Goal: Feedback & Contribution: Contribute content

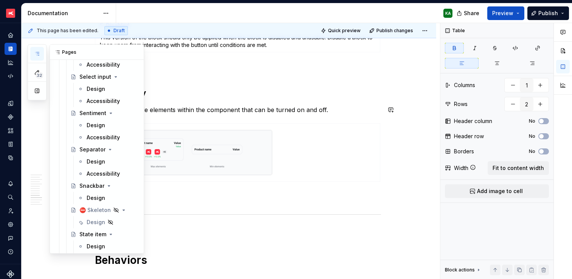
scroll to position [3079, 0]
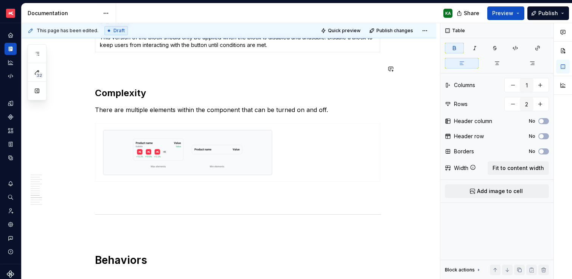
type textarea "*"
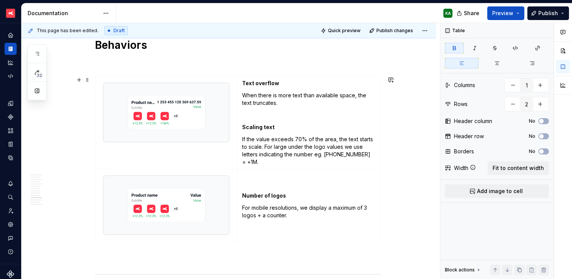
scroll to position [1985, 0]
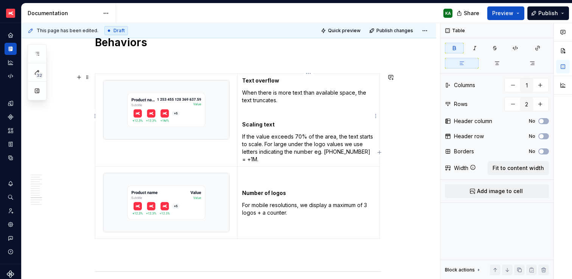
type input "2"
click at [264, 96] on p "When there is more text than available space, the text truncates." at bounding box center [308, 96] width 133 height 15
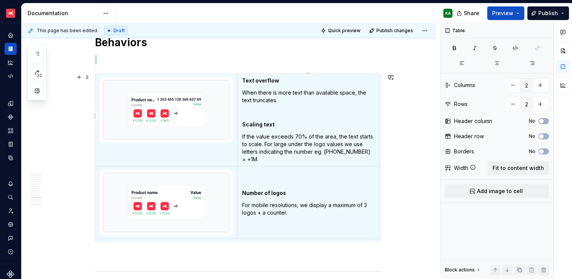
click at [270, 100] on p "When there is more text than available space, the text truncates." at bounding box center [308, 96] width 133 height 15
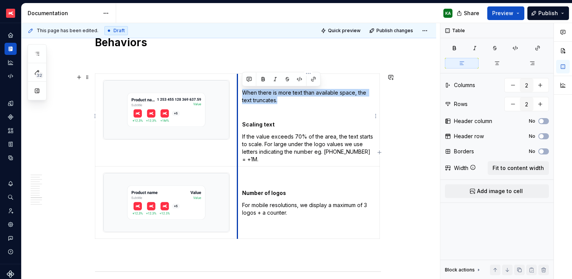
drag, startPoint x: 278, startPoint y: 100, endPoint x: 239, endPoint y: 94, distance: 39.8
click at [239, 94] on td "Text overflow When there is more text than available space, the text truncates.…" at bounding box center [309, 119] width 142 height 93
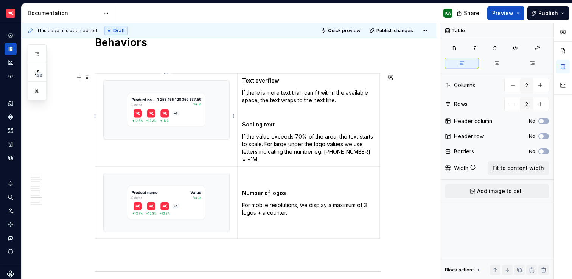
click at [223, 114] on img at bounding box center [166, 109] width 126 height 59
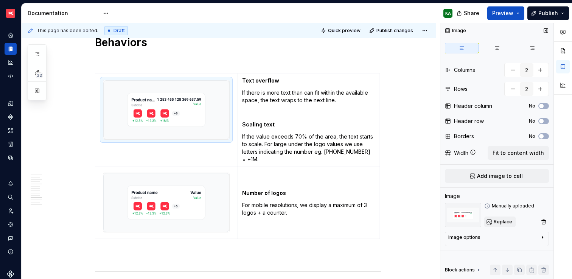
click at [505, 222] on span "Replace" at bounding box center [503, 222] width 19 height 6
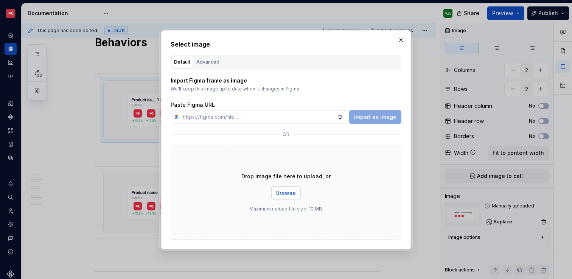
drag, startPoint x: 288, startPoint y: 184, endPoint x: 289, endPoint y: 194, distance: 9.5
click at [288, 184] on div "Drop image file here to upload, or Browse Maximum upload file size: 10 MB." at bounding box center [286, 192] width 231 height 95
click at [289, 194] on span "Browse" at bounding box center [286, 193] width 20 height 8
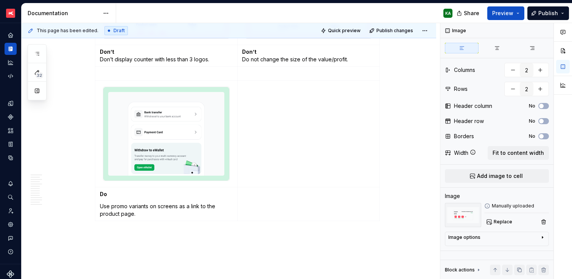
scroll to position [2719, 0]
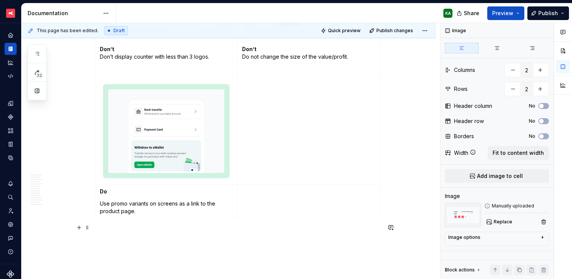
type textarea "*"
click at [160, 230] on p at bounding box center [238, 234] width 286 height 9
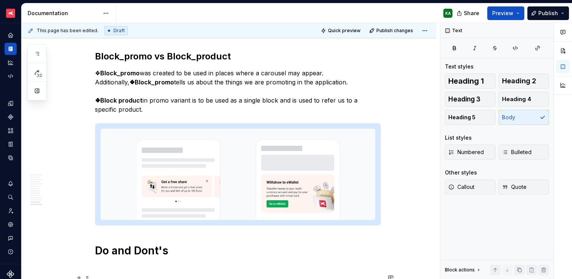
scroll to position [2356, 0]
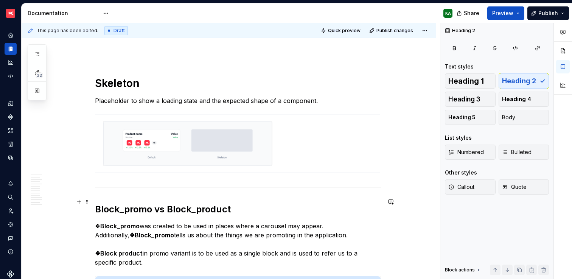
click at [154, 203] on h2 "Block_promo vs Block_product" at bounding box center [238, 209] width 286 height 12
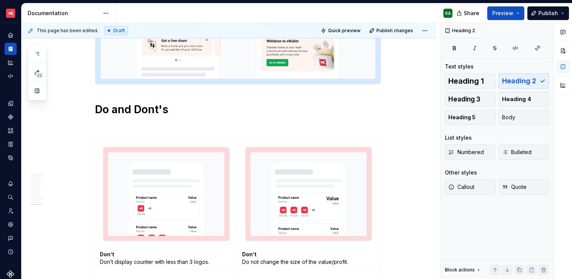
scroll to position [2764, 0]
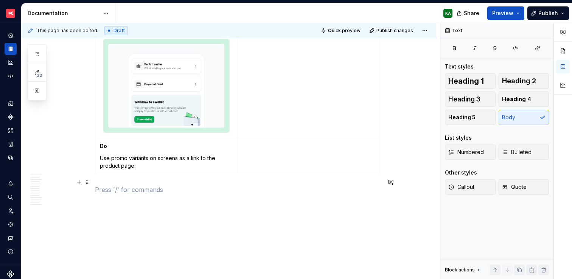
click at [129, 185] on p at bounding box center [238, 189] width 286 height 9
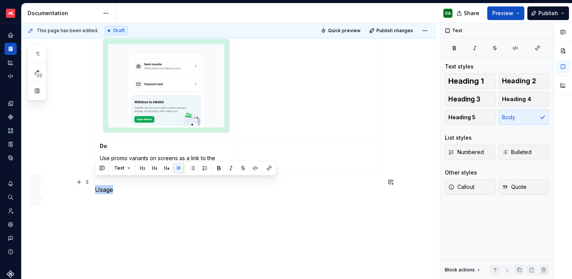
drag, startPoint x: 97, startPoint y: 182, endPoint x: 121, endPoint y: 181, distance: 23.9
click at [118, 185] on p "Usage" at bounding box center [238, 189] width 286 height 9
click at [470, 118] on span "Heading 5" at bounding box center [461, 118] width 27 height 8
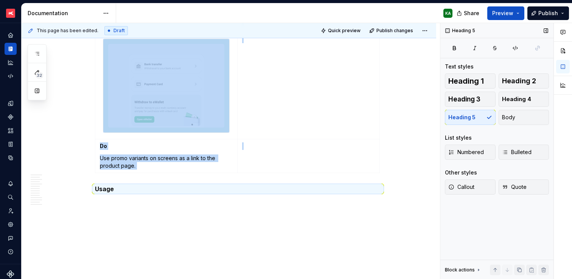
scroll to position [2762, 0]
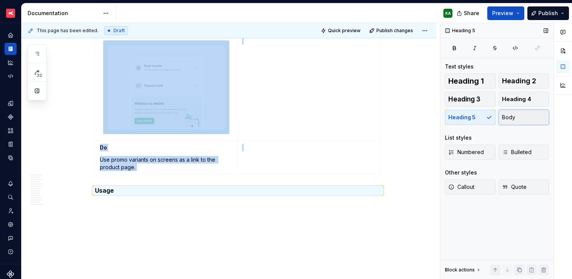
click at [514, 118] on span "Body" at bounding box center [508, 118] width 13 height 8
click at [103, 187] on p "Usage" at bounding box center [238, 191] width 286 height 9
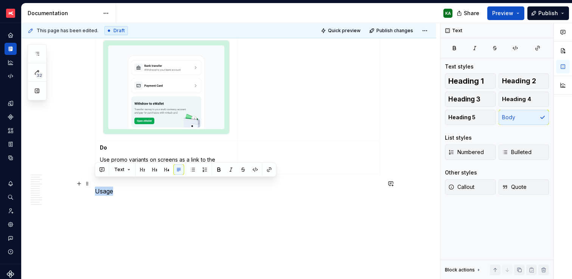
click at [103, 187] on p "Usage" at bounding box center [238, 191] width 286 height 9
click at [220, 169] on button "button" at bounding box center [219, 169] width 11 height 11
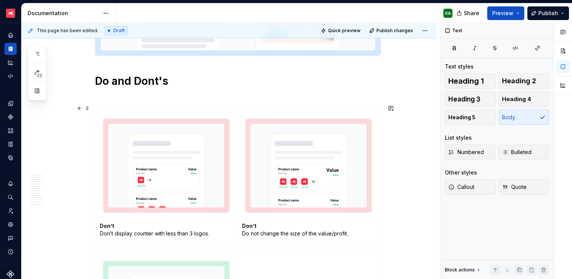
scroll to position [2541, 0]
click at [88, 111] on span at bounding box center [87, 109] width 6 height 11
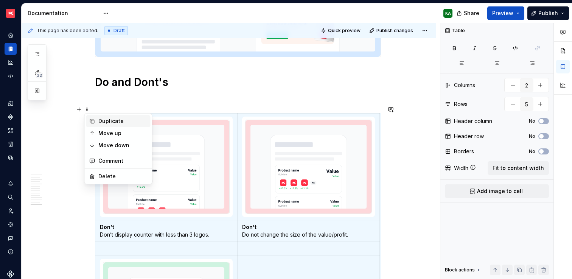
click at [99, 120] on div "Duplicate" at bounding box center [122, 121] width 49 height 8
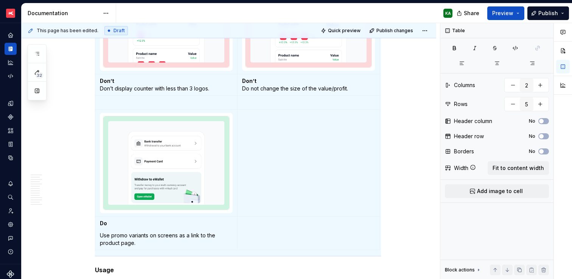
scroll to position [3011, 0]
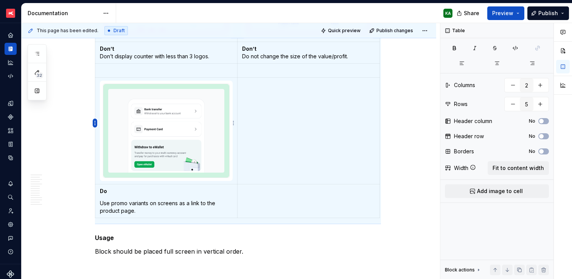
click at [95, 120] on html "XTB - Profit Design System KA Dataset PDS 1.0 Documentation KA Share Preview Pu…" at bounding box center [286, 139] width 572 height 279
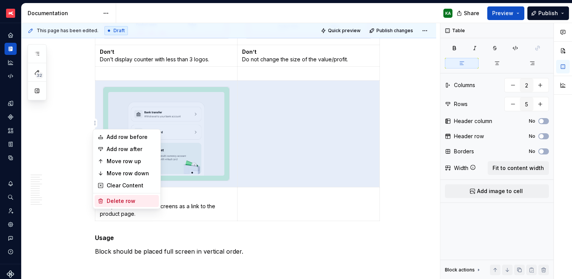
click at [124, 198] on div "Delete row" at bounding box center [131, 201] width 49 height 8
type input "4"
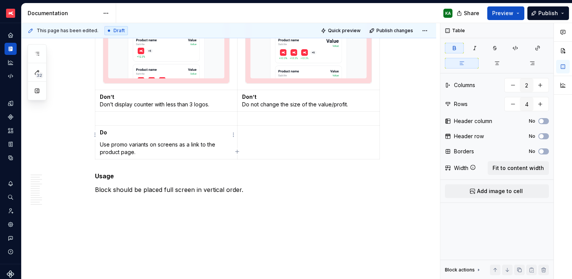
click at [95, 133] on html "XTB - Profit Design System KA Dataset PDS 1.0 Documentation KA Share Preview Pu…" at bounding box center [286, 139] width 572 height 279
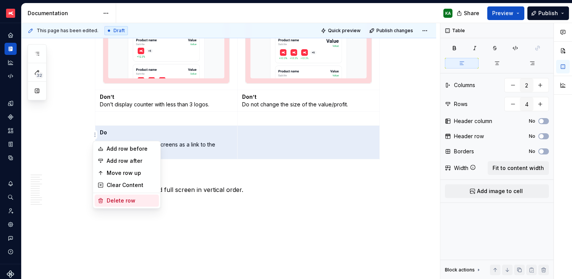
click at [115, 198] on div "Delete row" at bounding box center [131, 201] width 49 height 8
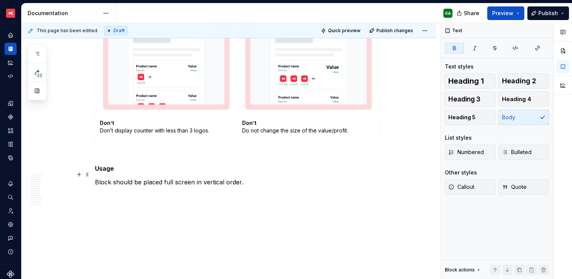
scroll to position [2932, 0]
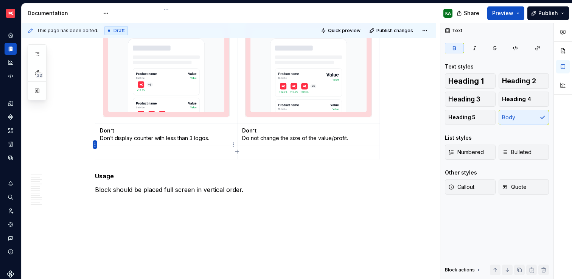
click at [95, 144] on html "XTB - Profit Design System KA Dataset PDS 1.0 Documentation KA Share Preview Pu…" at bounding box center [286, 139] width 572 height 279
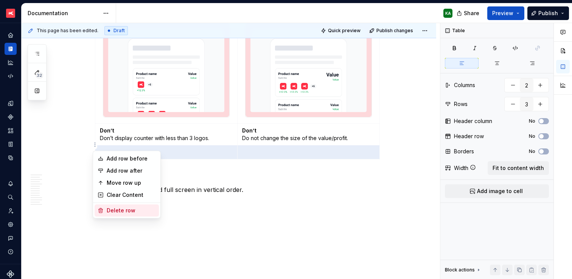
click at [115, 210] on div "Delete row" at bounding box center [131, 211] width 49 height 8
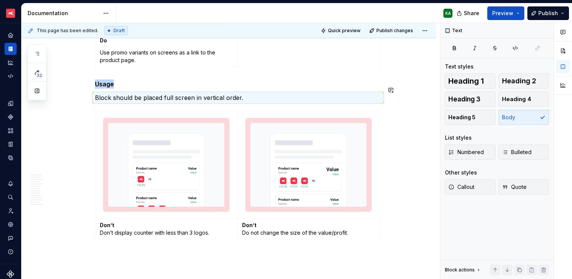
scroll to position [2869, 0]
click at [191, 192] on img at bounding box center [166, 165] width 126 height 93
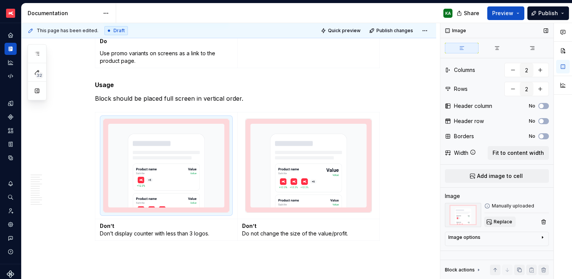
click at [507, 222] on span "Replace" at bounding box center [503, 222] width 19 height 6
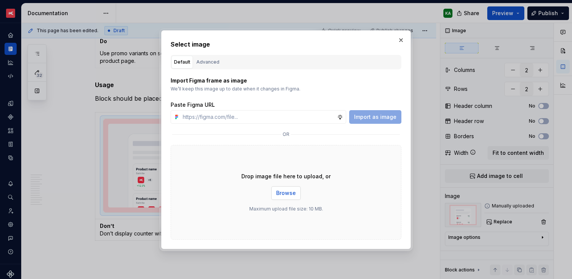
click at [297, 195] on button "Browse" at bounding box center [286, 193] width 30 height 14
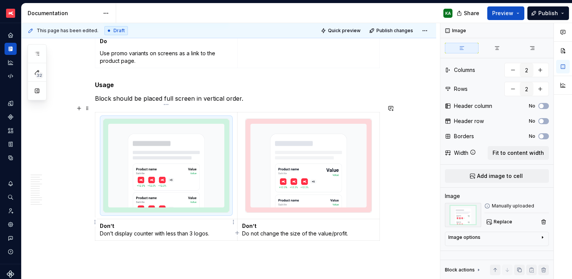
click at [114, 222] on p "Don’t Don’t display counter with less than 3 logos." at bounding box center [166, 229] width 133 height 15
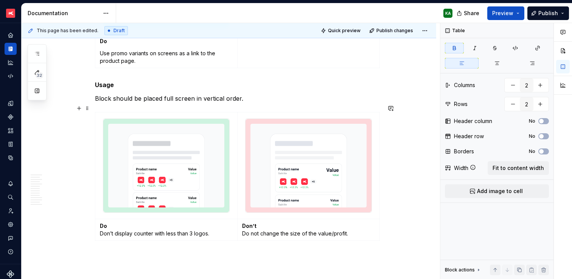
click at [94, 222] on html "XTB - Profit Design System KA Dataset PDS 1.0 Documentation KA Share Preview Pu…" at bounding box center [286, 139] width 572 height 279
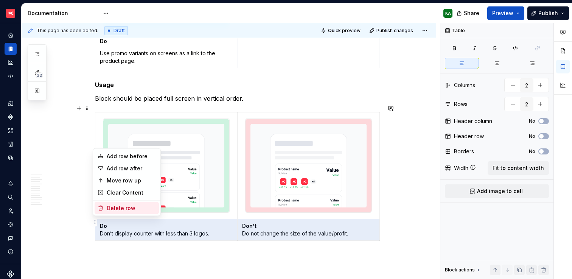
click at [117, 206] on div "Delete row" at bounding box center [131, 208] width 49 height 8
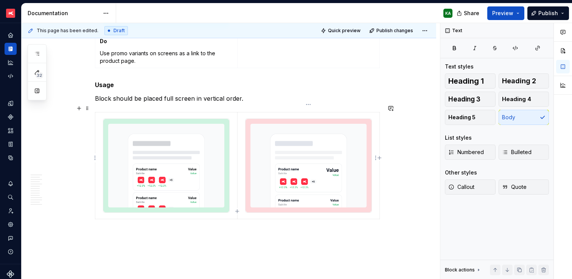
click at [332, 130] on img at bounding box center [309, 165] width 126 height 93
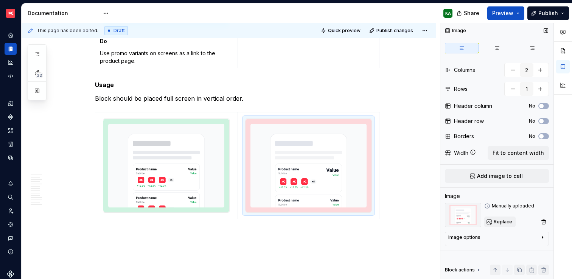
click at [502, 221] on span "Replace" at bounding box center [503, 222] width 19 height 6
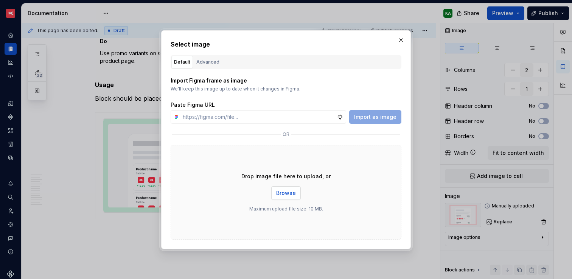
click at [279, 189] on span "Browse" at bounding box center [286, 193] width 20 height 8
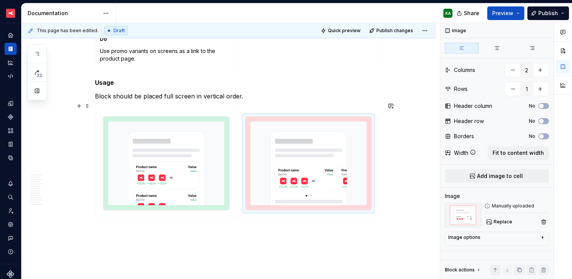
scroll to position [2866, 0]
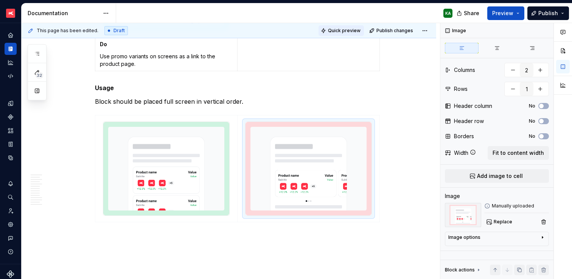
click at [343, 31] on span "Quick preview" at bounding box center [344, 31] width 33 height 6
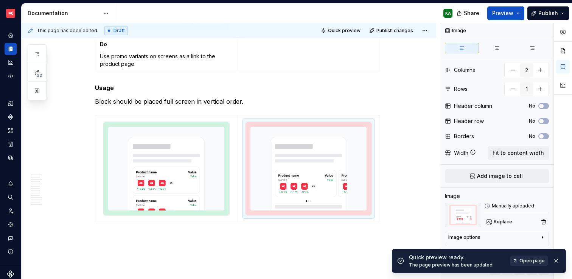
click at [522, 262] on span "Open page" at bounding box center [532, 261] width 25 height 6
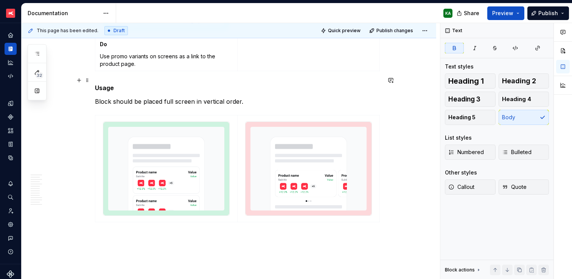
click at [95, 84] on strong "Usage" at bounding box center [104, 88] width 19 height 8
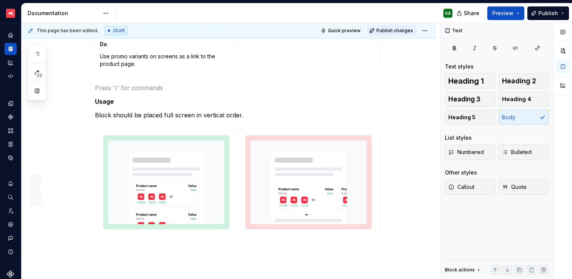
click at [385, 29] on span "Publish changes" at bounding box center [395, 31] width 37 height 6
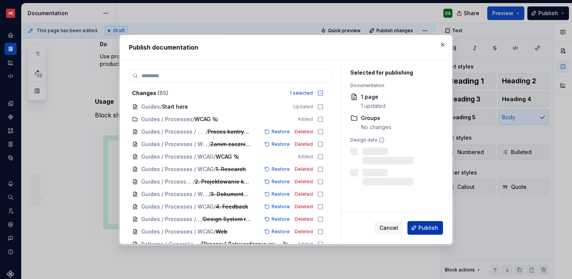
click at [426, 227] on span "Publish" at bounding box center [429, 228] width 20 height 8
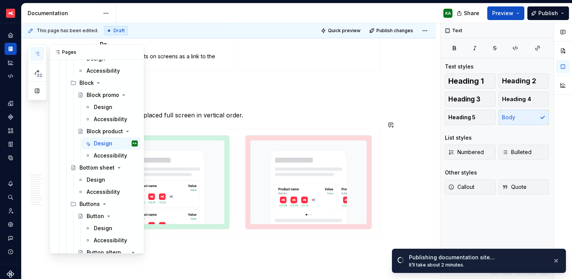
scroll to position [1655, 0]
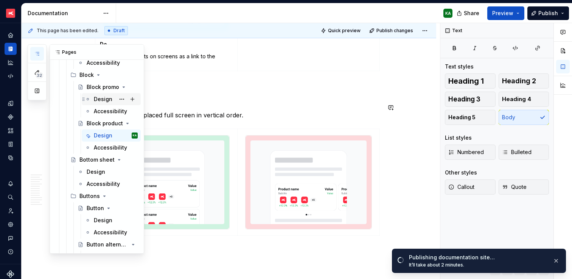
click at [104, 101] on div "Design" at bounding box center [103, 99] width 19 height 8
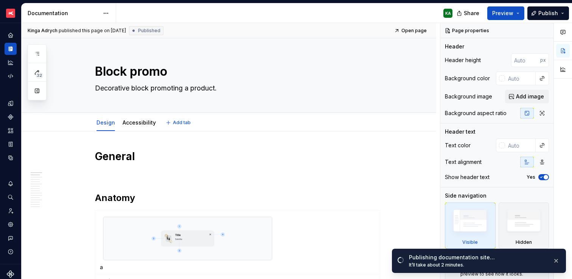
type textarea "*"
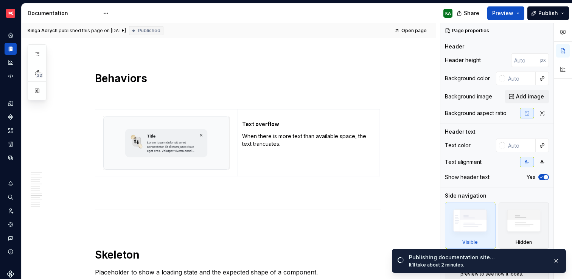
scroll to position [1338, 0]
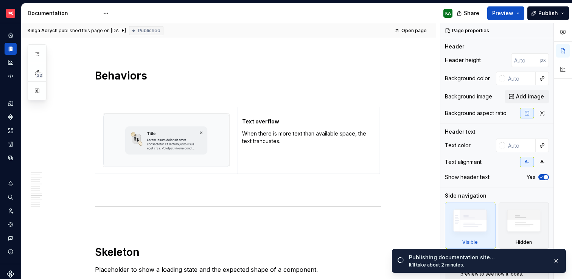
click at [269, 139] on p "When there is more text than available space, the text trancuates." at bounding box center [308, 137] width 133 height 15
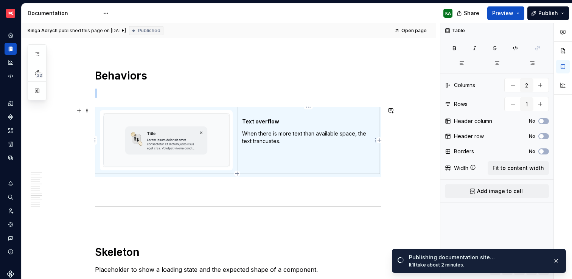
click at [269, 139] on p "When there is more text than available space, the text trancuates." at bounding box center [308, 137] width 133 height 15
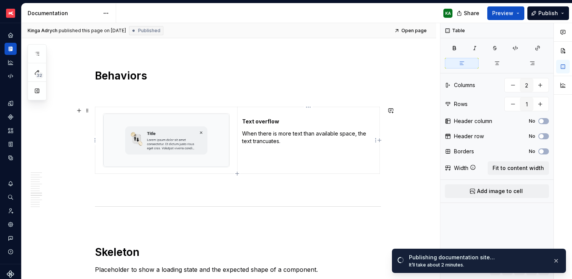
click at [294, 140] on p "When there is more text than available space, the text trancuates." at bounding box center [308, 137] width 133 height 15
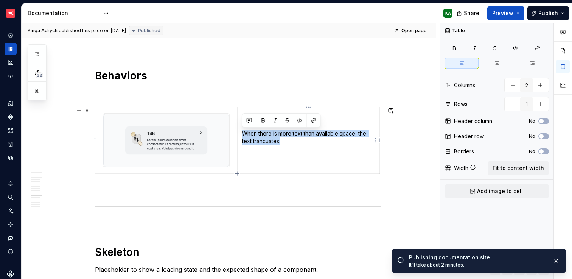
drag, startPoint x: 281, startPoint y: 141, endPoint x: 244, endPoint y: 136, distance: 37.1
click at [244, 136] on p "When there is more text than available space, the text trancuates." at bounding box center [308, 137] width 133 height 15
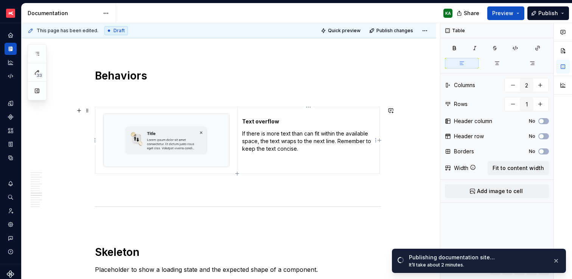
click at [341, 146] on p "If there is more text than can fit within the available space, the text wraps t…" at bounding box center [308, 141] width 133 height 23
drag, startPoint x: 338, startPoint y: 142, endPoint x: 342, endPoint y: 147, distance: 6.7
click at [342, 147] on p "If there is more text than can fit within the available space, the text wraps t…" at bounding box center [308, 141] width 133 height 23
copy p "Remember to keep the text concise."
click at [283, 148] on p "If there is more text than can fit within the available space, the text wraps t…" at bounding box center [308, 141] width 133 height 23
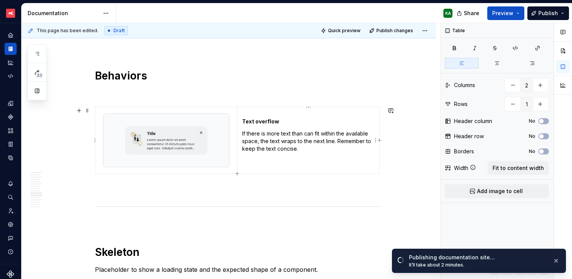
click at [338, 141] on p "If there is more text than can fit within the available space, the text wraps t…" at bounding box center [308, 141] width 133 height 23
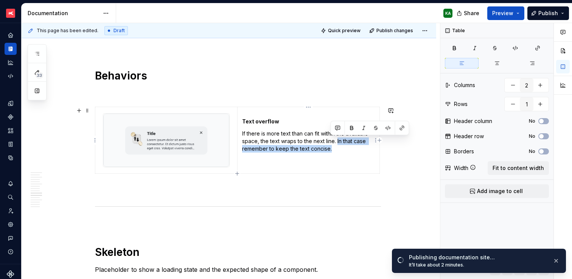
drag, startPoint x: 337, startPoint y: 140, endPoint x: 345, endPoint y: 148, distance: 10.7
click at [345, 148] on p "If there is more text than can fit within the available space, the text wraps t…" at bounding box center [308, 141] width 133 height 23
copy p "In that case remember to keep the text concise."
click at [344, 142] on p "If there is more text than can fit within the available space, the text wraps t…" at bounding box center [308, 141] width 133 height 23
drag, startPoint x: 337, startPoint y: 141, endPoint x: 365, endPoint y: 142, distance: 28.0
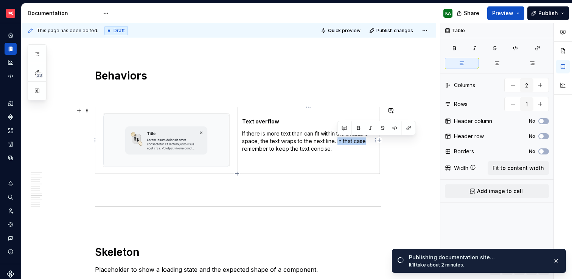
click at [365, 142] on p "If there is more text than can fit within the available space, the text wraps t…" at bounding box center [308, 141] width 133 height 23
click at [359, 143] on p "If there is more text than can fit within the available space, the text wraps t…" at bounding box center [308, 141] width 133 height 23
click at [366, 143] on p "If there is more text than can fit within the available space, the text wraps t…" at bounding box center [308, 141] width 133 height 23
drag, startPoint x: 338, startPoint y: 140, endPoint x: 342, endPoint y: 148, distance: 8.8
click at [342, 148] on p "If there is more text than can fit within the available space, the text wraps t…" at bounding box center [308, 141] width 133 height 23
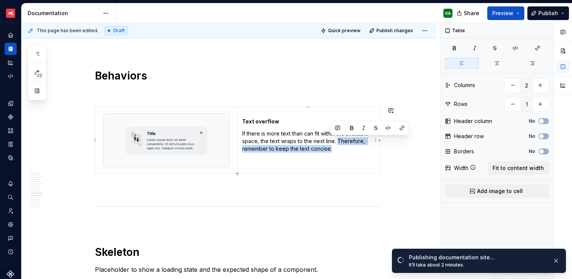
copy p "Therefore, remember to keep the text concise."
click at [307, 154] on td "Text overflow If there is more text than can fit within the available space, th…" at bounding box center [309, 140] width 142 height 67
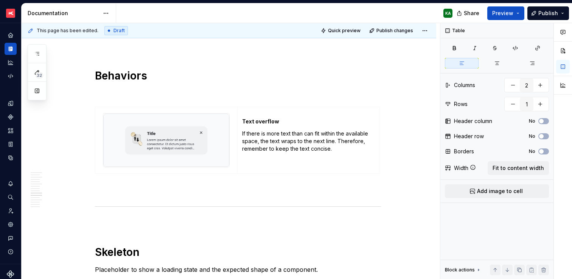
click at [222, 153] on img at bounding box center [166, 140] width 126 height 53
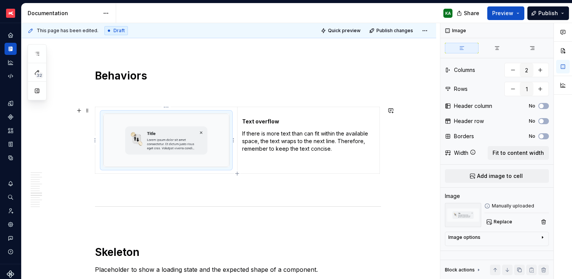
click at [222, 153] on img at bounding box center [166, 140] width 126 height 53
click at [502, 222] on span "Replace" at bounding box center [503, 222] width 19 height 6
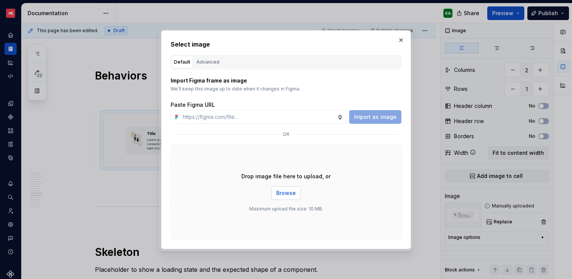
click at [292, 196] on span "Browse" at bounding box center [286, 193] width 20 height 8
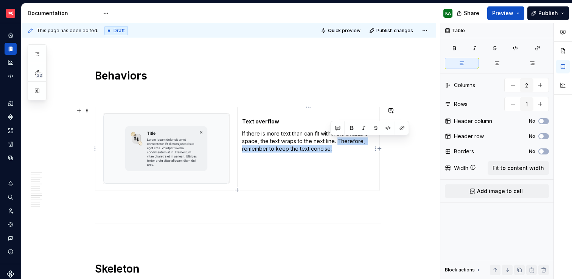
drag, startPoint x: 338, startPoint y: 142, endPoint x: 340, endPoint y: 146, distance: 5.3
click at [340, 146] on p "If there is more text than can fit within the available space, the text wraps t…" at bounding box center [308, 141] width 133 height 23
click at [348, 131] on button "button" at bounding box center [352, 128] width 11 height 11
click at [321, 142] on p "If there is more text than can fit within the available space, the text wraps t…" at bounding box center [308, 141] width 133 height 23
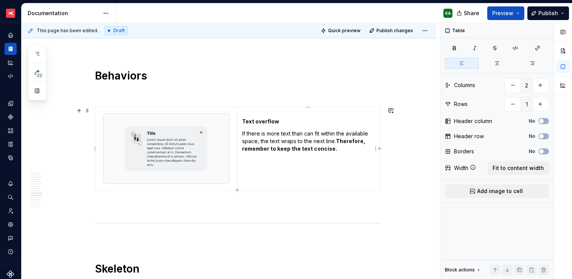
click at [327, 141] on p "If there is more text than can fit within the available space, the text wraps t…" at bounding box center [308, 141] width 133 height 23
click at [392, 33] on span "Publish changes" at bounding box center [395, 31] width 37 height 6
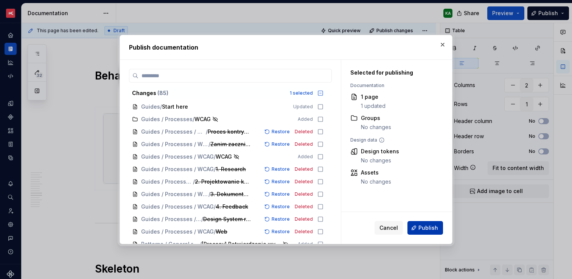
click at [420, 229] on span "Publish" at bounding box center [429, 228] width 20 height 8
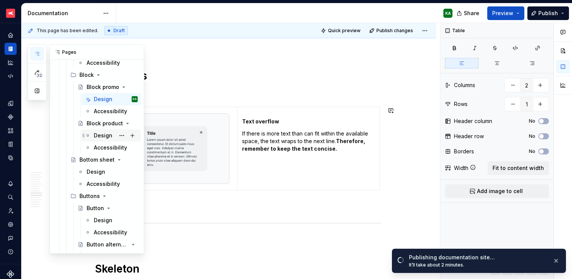
click at [100, 137] on div "Design" at bounding box center [103, 136] width 19 height 8
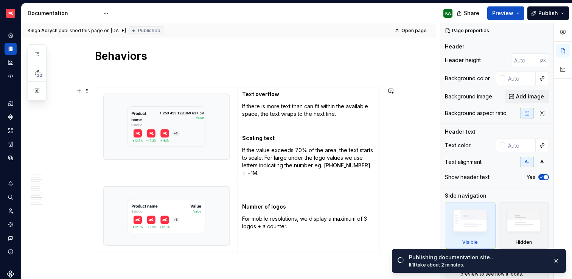
scroll to position [1970, 0]
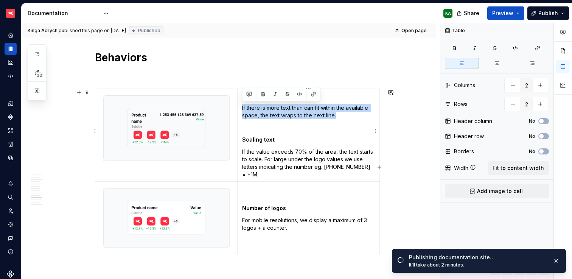
drag, startPoint x: 241, startPoint y: 107, endPoint x: 341, endPoint y: 113, distance: 99.7
click at [341, 113] on td "Text overflow If there is more text than can fit within the available space, th…" at bounding box center [309, 135] width 142 height 93
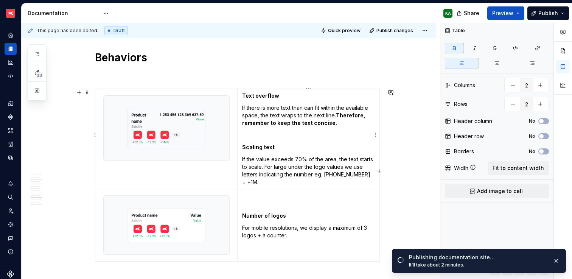
click at [315, 114] on p "If there is more text than can fit within the available space, the text wraps t…" at bounding box center [308, 115] width 133 height 23
click at [249, 135] on p at bounding box center [308, 135] width 133 height 8
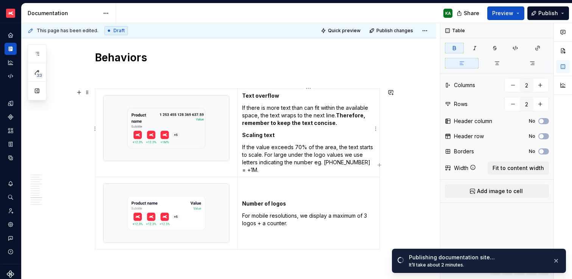
click at [243, 93] on strong "Text overflow" at bounding box center [260, 95] width 37 height 6
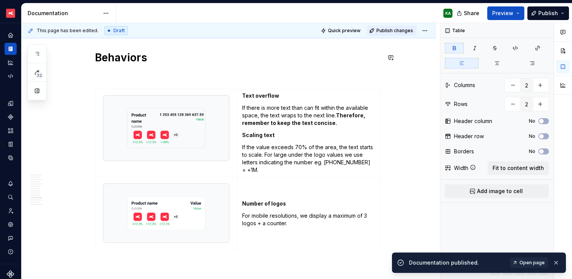
click at [397, 31] on span "Publish changes" at bounding box center [395, 31] width 37 height 6
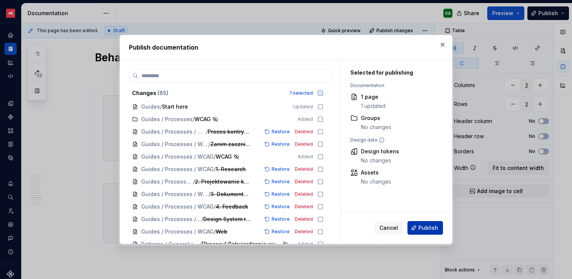
click at [430, 226] on span "Publish" at bounding box center [429, 228] width 20 height 8
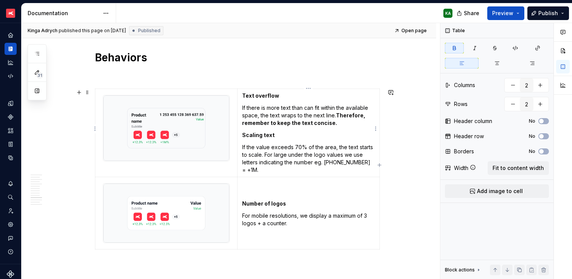
scroll to position [1972, 0]
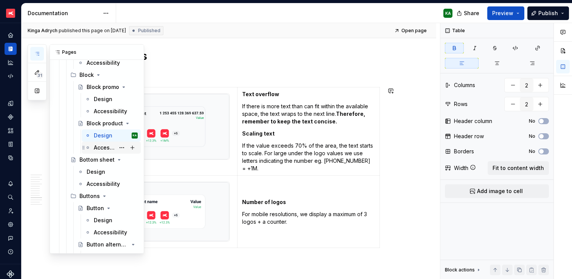
click at [100, 148] on div "Accessibility" at bounding box center [104, 148] width 21 height 8
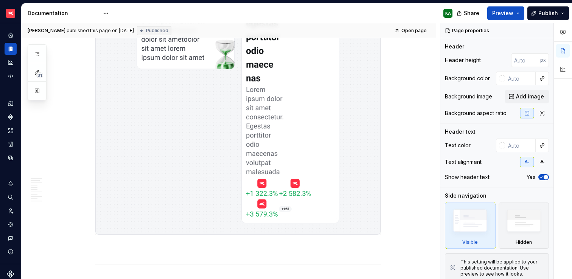
scroll to position [1048, 0]
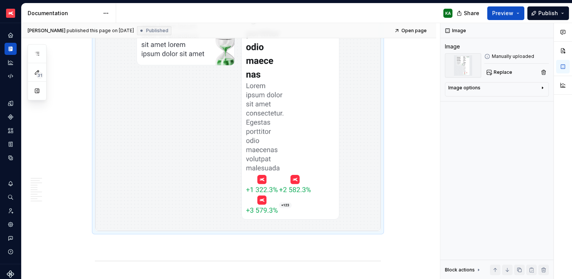
click at [198, 175] on img at bounding box center [237, 72] width 285 height 316
click at [497, 72] on span "Replace" at bounding box center [503, 72] width 19 height 6
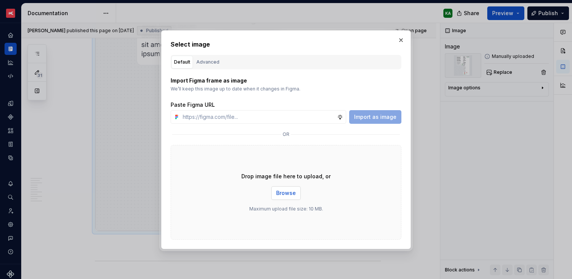
click at [293, 195] on span "Browse" at bounding box center [286, 193] width 20 height 8
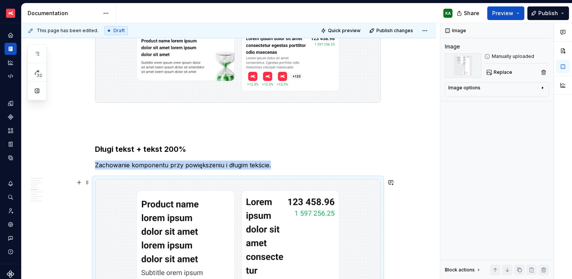
scroll to position [917, 0]
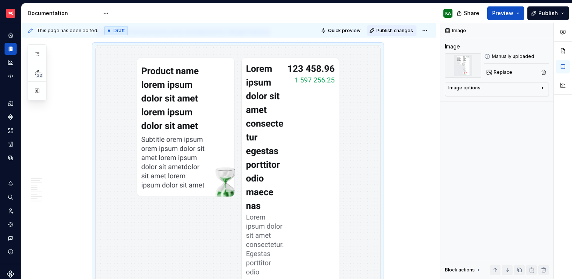
click at [399, 30] on span "Publish changes" at bounding box center [395, 31] width 37 height 6
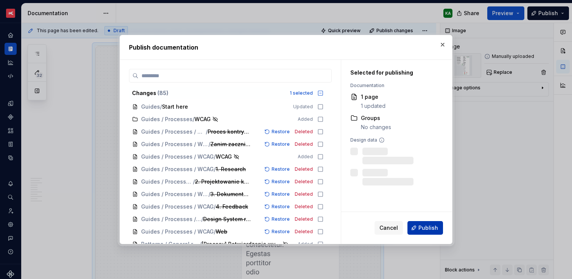
click at [429, 229] on span "Publish" at bounding box center [429, 228] width 20 height 8
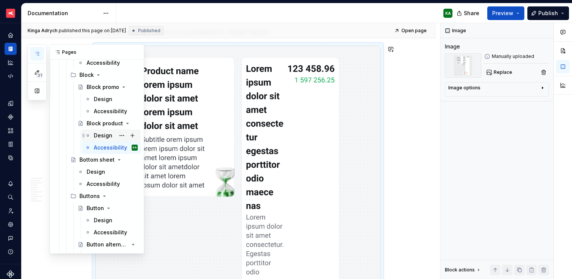
click at [100, 134] on div "Design" at bounding box center [103, 136] width 19 height 8
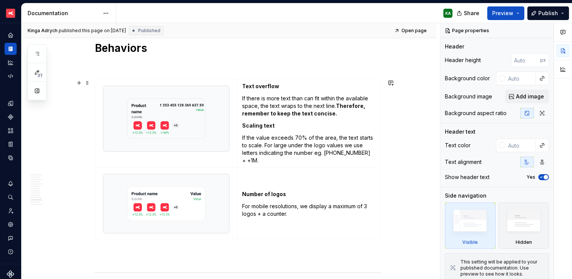
scroll to position [1937, 0]
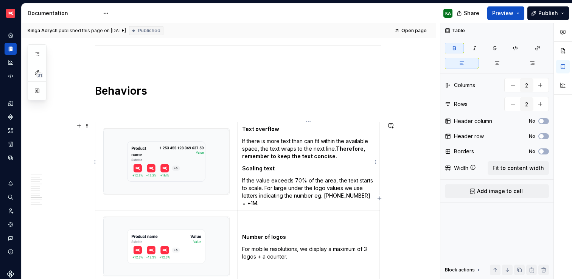
click at [243, 167] on strong "Scaling text" at bounding box center [258, 168] width 33 height 6
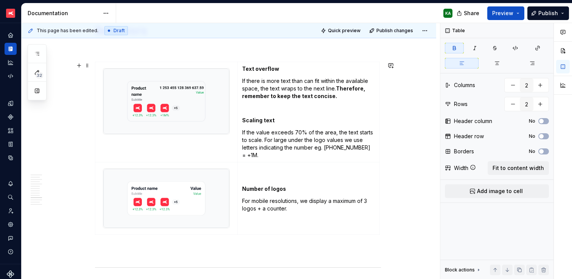
scroll to position [1995, 0]
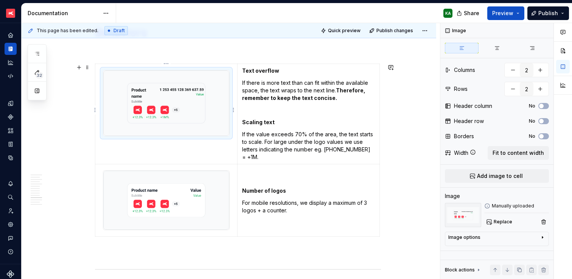
click at [121, 83] on img at bounding box center [166, 102] width 126 height 65
click at [98, 78] on td at bounding box center [166, 114] width 142 height 100
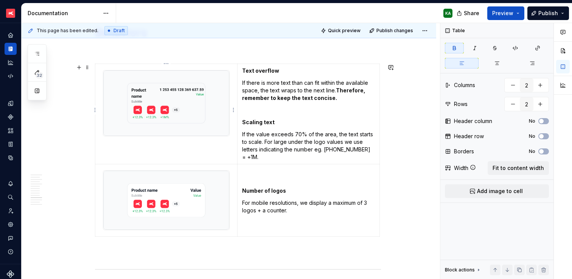
click at [153, 145] on td at bounding box center [166, 114] width 142 height 100
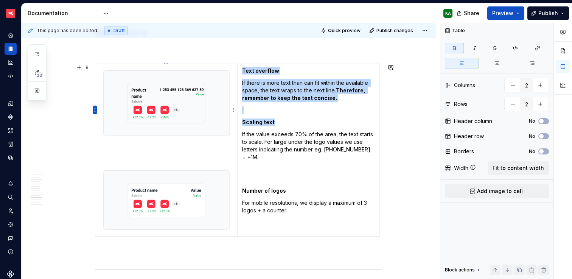
click at [96, 109] on html "XTB - Profit Design System KA Dataset PDS 1.0 Documentation KA Share Preview Pu…" at bounding box center [286, 139] width 572 height 279
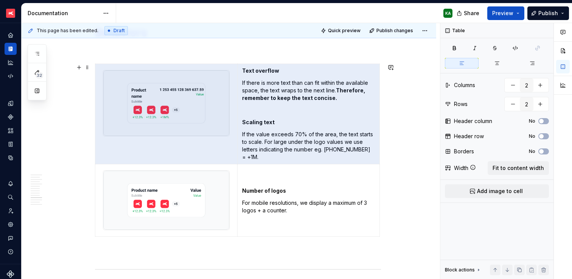
click at [217, 111] on html "XTB - Profit Design System KA Dataset PDS 1.0 Documentation KA Share Preview Pu…" at bounding box center [286, 139] width 572 height 279
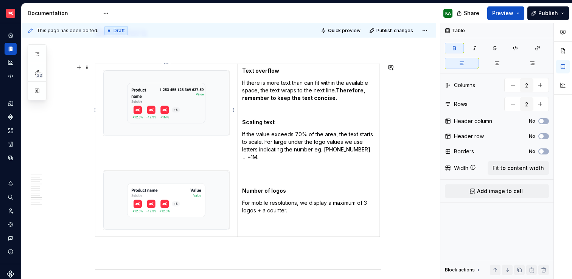
click at [217, 112] on img at bounding box center [166, 102] width 126 height 65
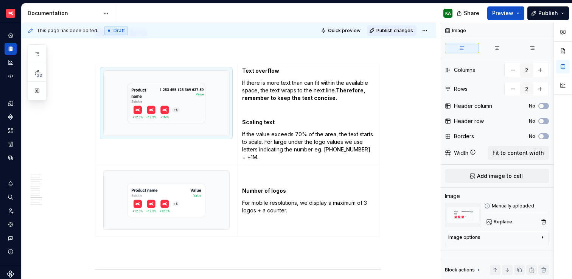
click at [391, 31] on span "Publish changes" at bounding box center [395, 31] width 37 height 6
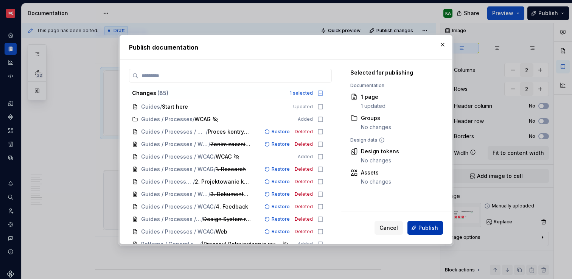
click at [430, 224] on span "Publish" at bounding box center [429, 228] width 20 height 8
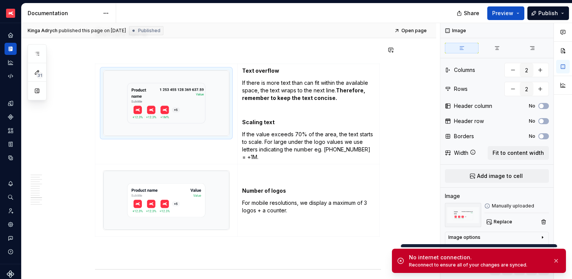
type textarea "*"
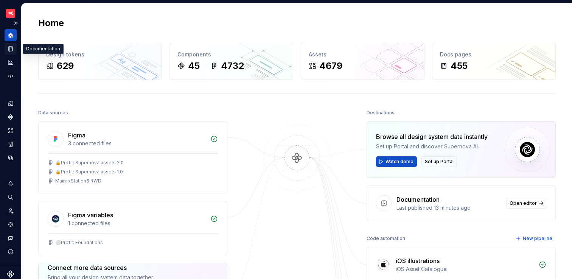
click at [10, 48] on icon "Documentation" at bounding box center [11, 49] width 3 height 4
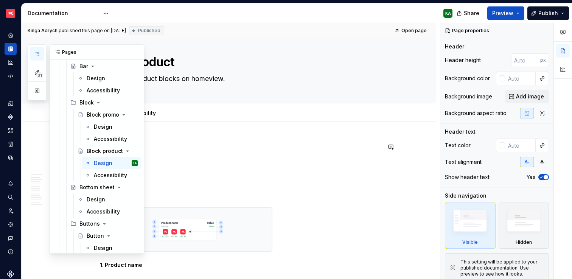
scroll to position [1682, 0]
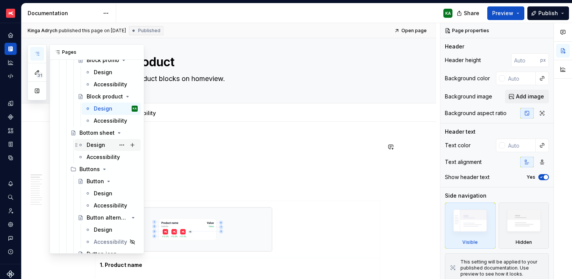
click at [97, 146] on div "Design" at bounding box center [96, 145] width 19 height 8
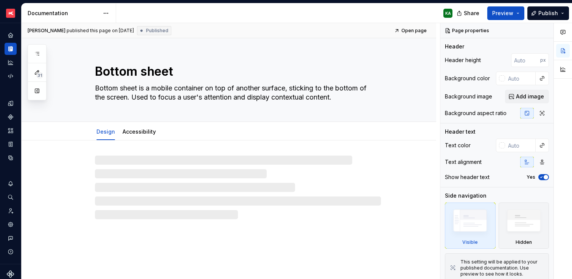
type textarea "*"
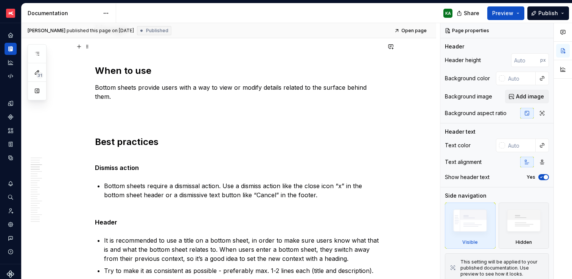
scroll to position [844, 0]
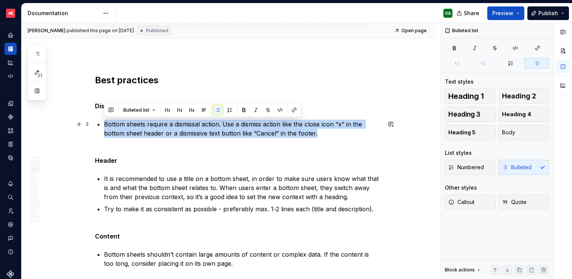
drag, startPoint x: 105, startPoint y: 123, endPoint x: 325, endPoint y: 134, distance: 219.8
click at [325, 134] on p "Bottom sheets require a dismissal action. Use a dismiss action like the close i…" at bounding box center [242, 133] width 277 height 27
drag, startPoint x: 109, startPoint y: 124, endPoint x: 313, endPoint y: 136, distance: 204.8
click at [313, 136] on p "Bottom sheets require a dismissal action. Use a dismiss action like the close i…" at bounding box center [242, 133] width 277 height 27
drag, startPoint x: 107, startPoint y: 125, endPoint x: 321, endPoint y: 133, distance: 213.2
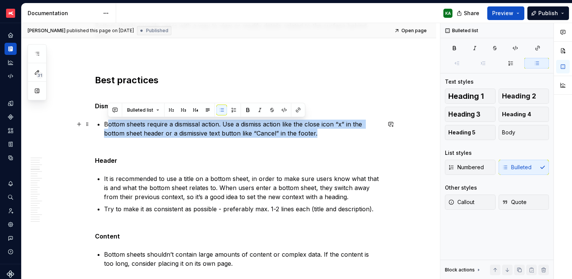
click at [321, 133] on p "Bottom sheets require a dismissal action. Use a dismiss action like the close i…" at bounding box center [242, 133] width 277 height 27
paste div
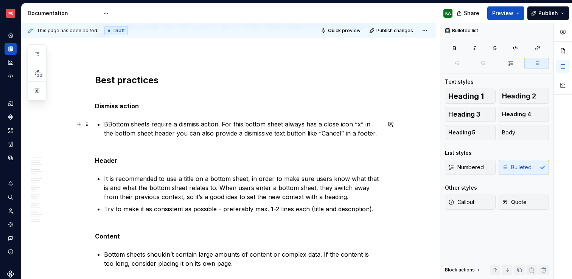
click at [106, 122] on p "BBottom sheets require a dismiss action. For this bottom sheet always has a clo…" at bounding box center [242, 133] width 277 height 27
click at [163, 132] on p "Bottom sheets require a dismiss action. For this bottom sheet always has a clos…" at bounding box center [242, 133] width 277 height 27
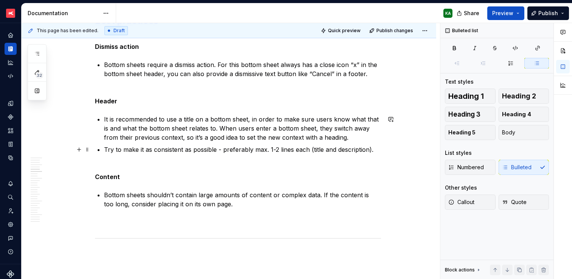
scroll to position [905, 0]
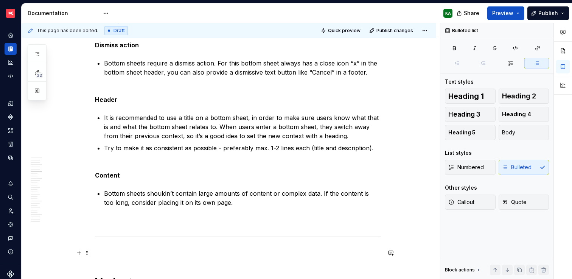
type textarea "*"
